Goal: Task Accomplishment & Management: Use online tool/utility

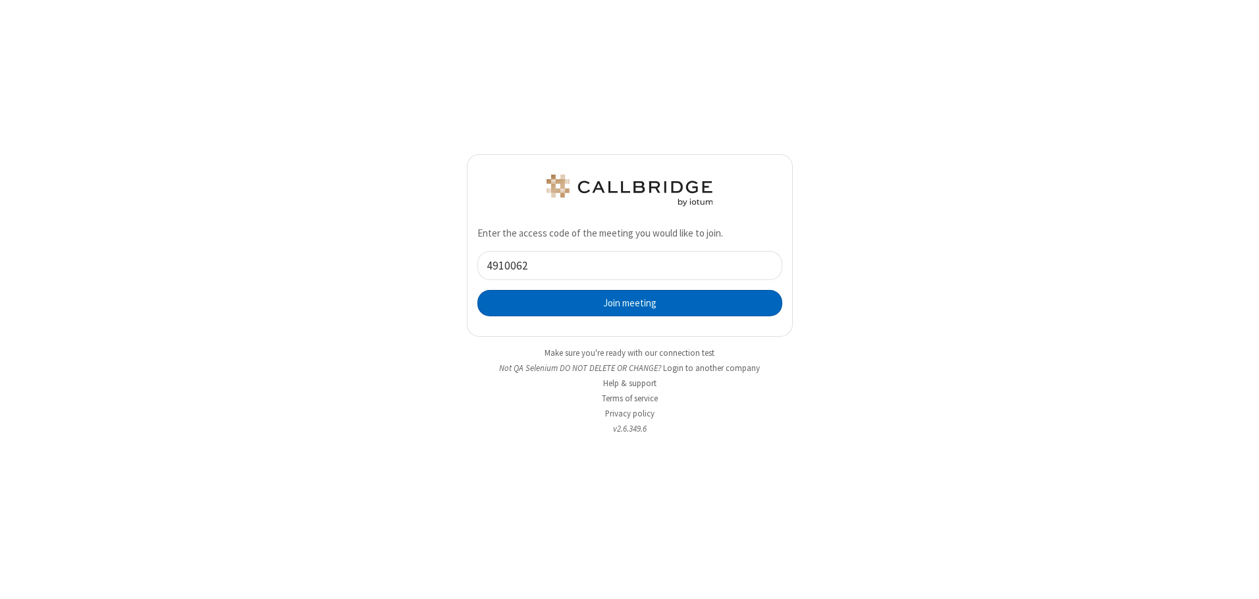
type input "4910062"
click at [630, 302] on button "Join meeting" at bounding box center [629, 303] width 305 height 26
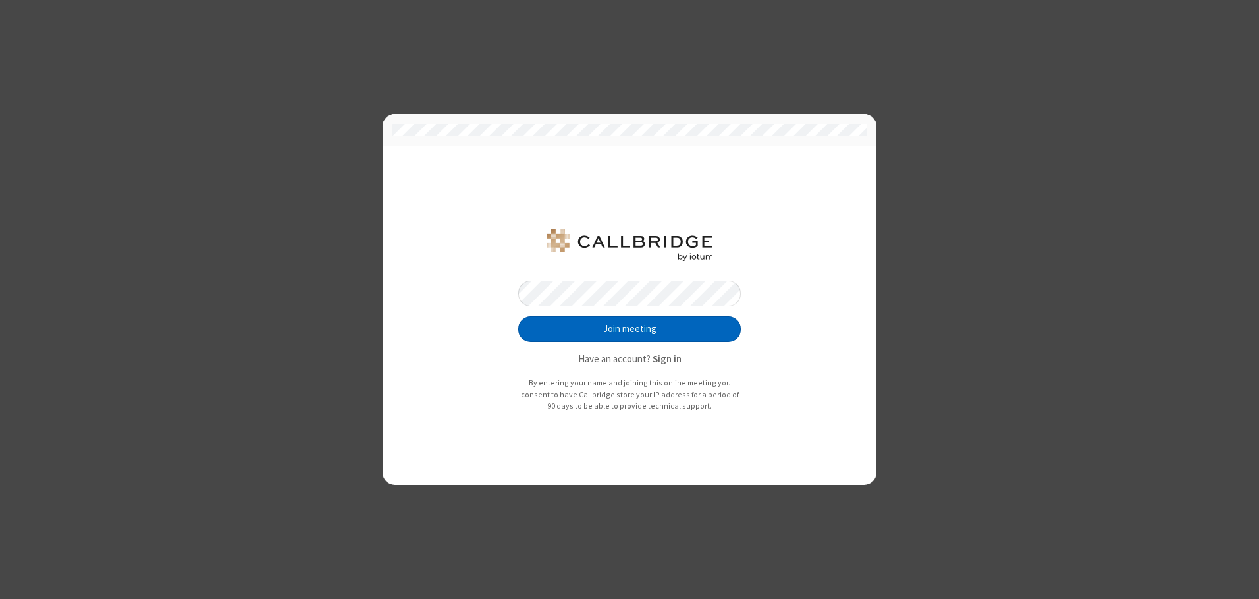
click at [630, 329] on button "Join meeting" at bounding box center [629, 329] width 223 height 26
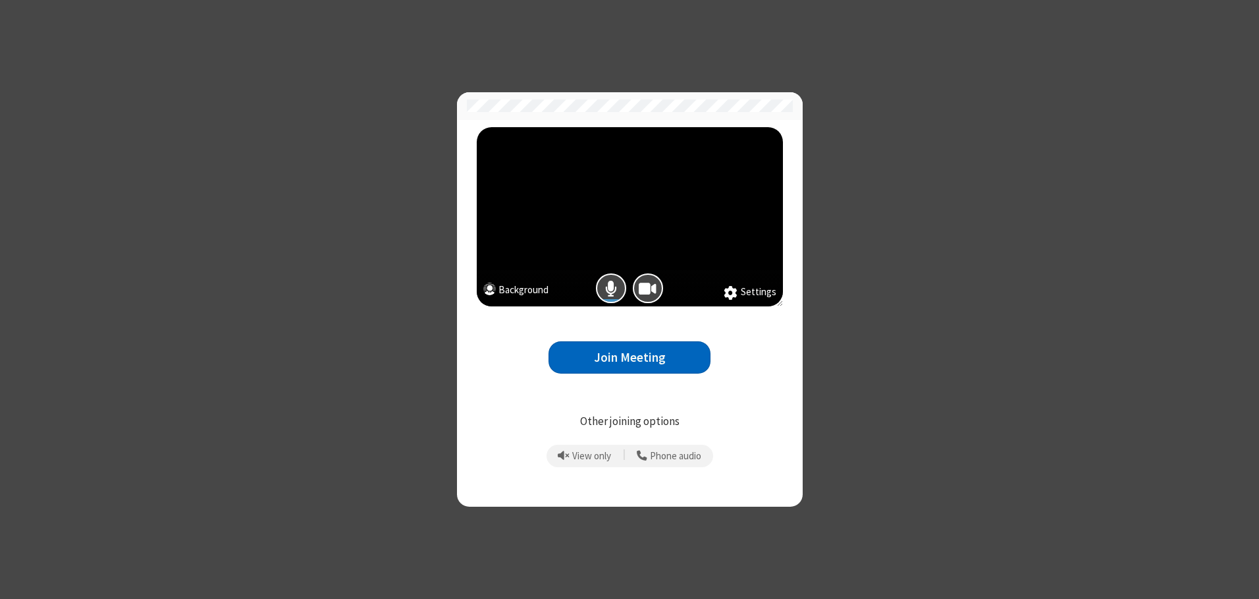
click at [630, 357] on button "Join Meeting" at bounding box center [630, 357] width 162 height 32
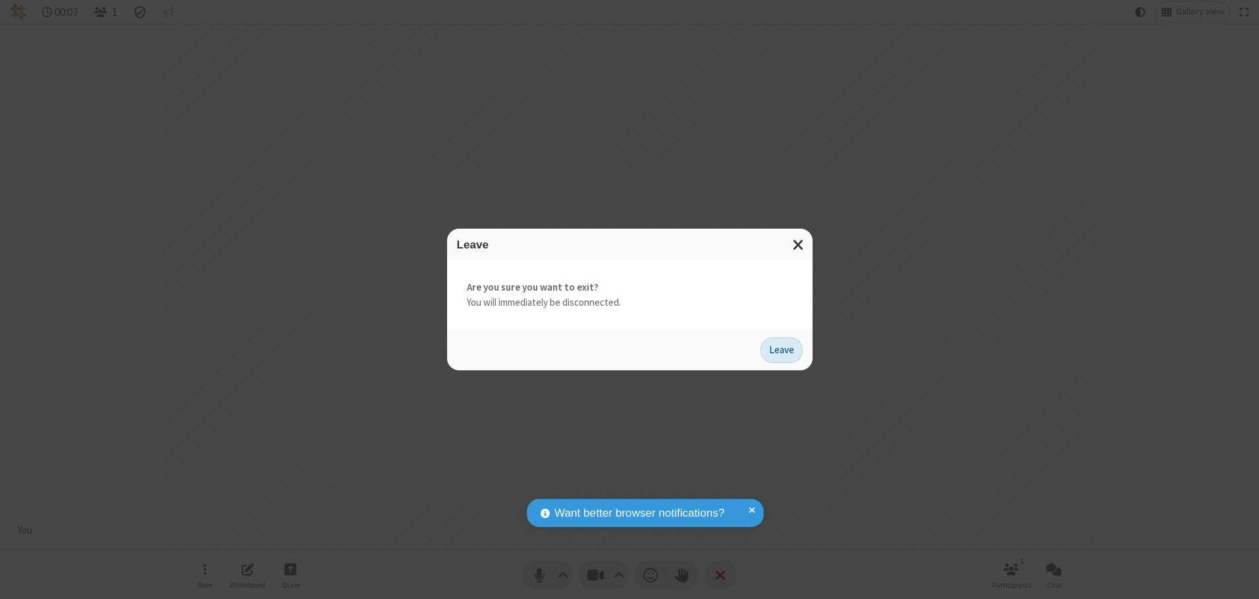
click at [782, 350] on button "Leave" at bounding box center [782, 350] width 42 height 26
